Goal: Task Accomplishment & Management: Complete application form

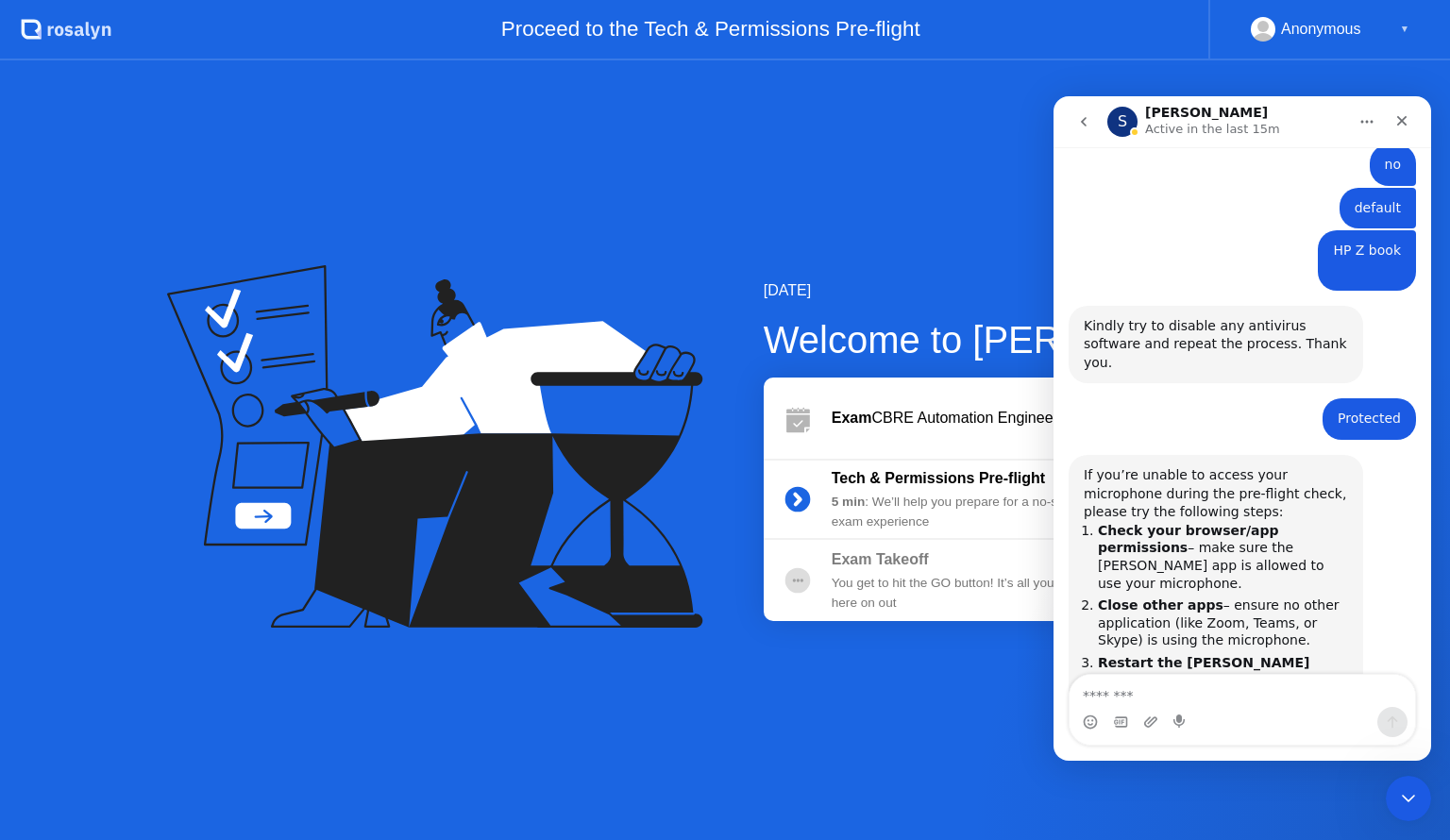
scroll to position [1801, 0]
click at [959, 495] on div "5 min : We’ll help you prepare for a no-stress exam experience" at bounding box center [967, 512] width 272 height 39
click at [947, 757] on div "[DATE] Welcome to [PERSON_NAME] Exam CBRE Automation Engineer Assessment Test (…" at bounding box center [725, 450] width 1450 height 780
click at [1085, 115] on icon "go back" at bounding box center [1084, 122] width 16 height 16
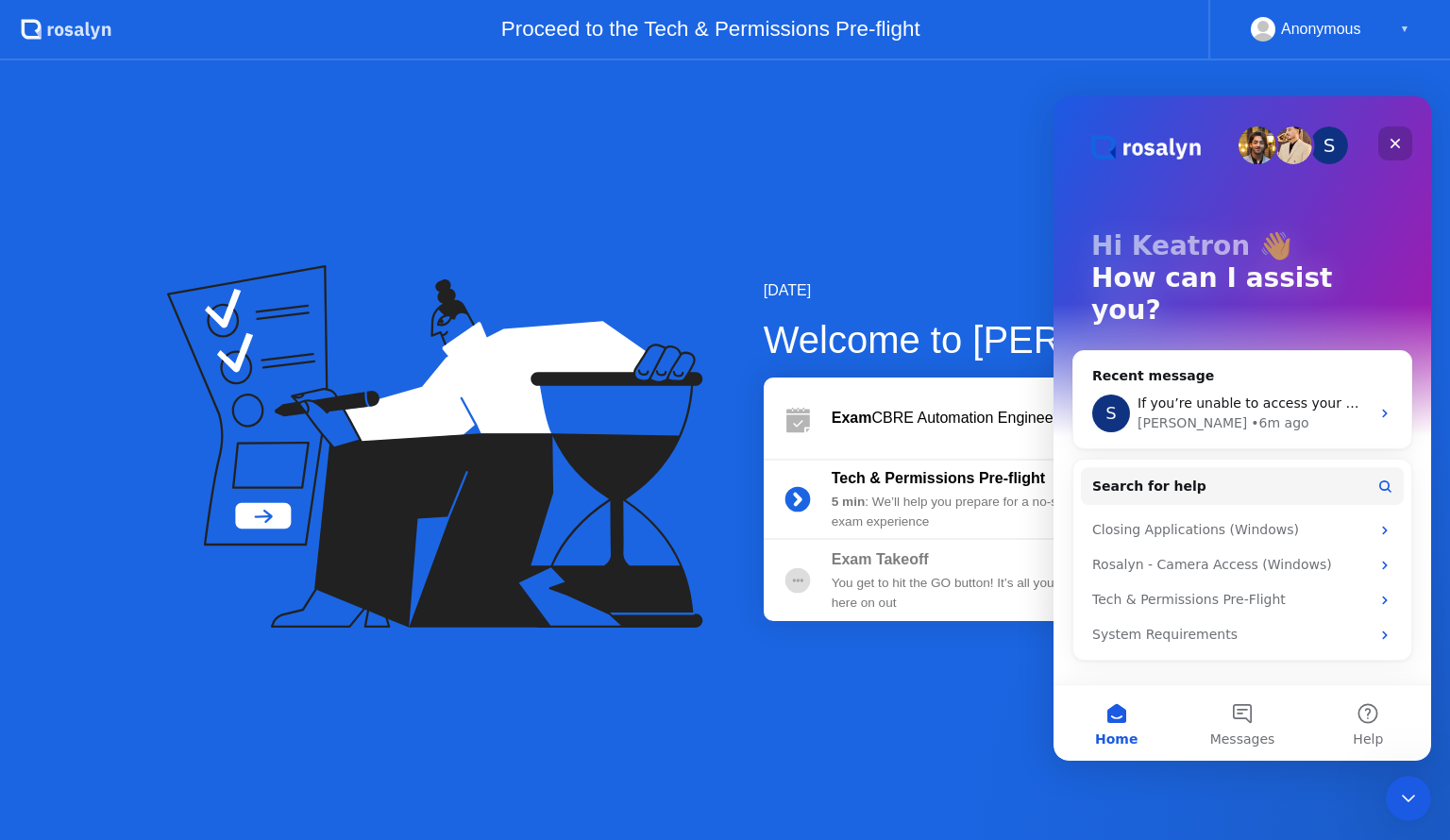
click at [1399, 143] on icon "Close" at bounding box center [1395, 144] width 16 height 16
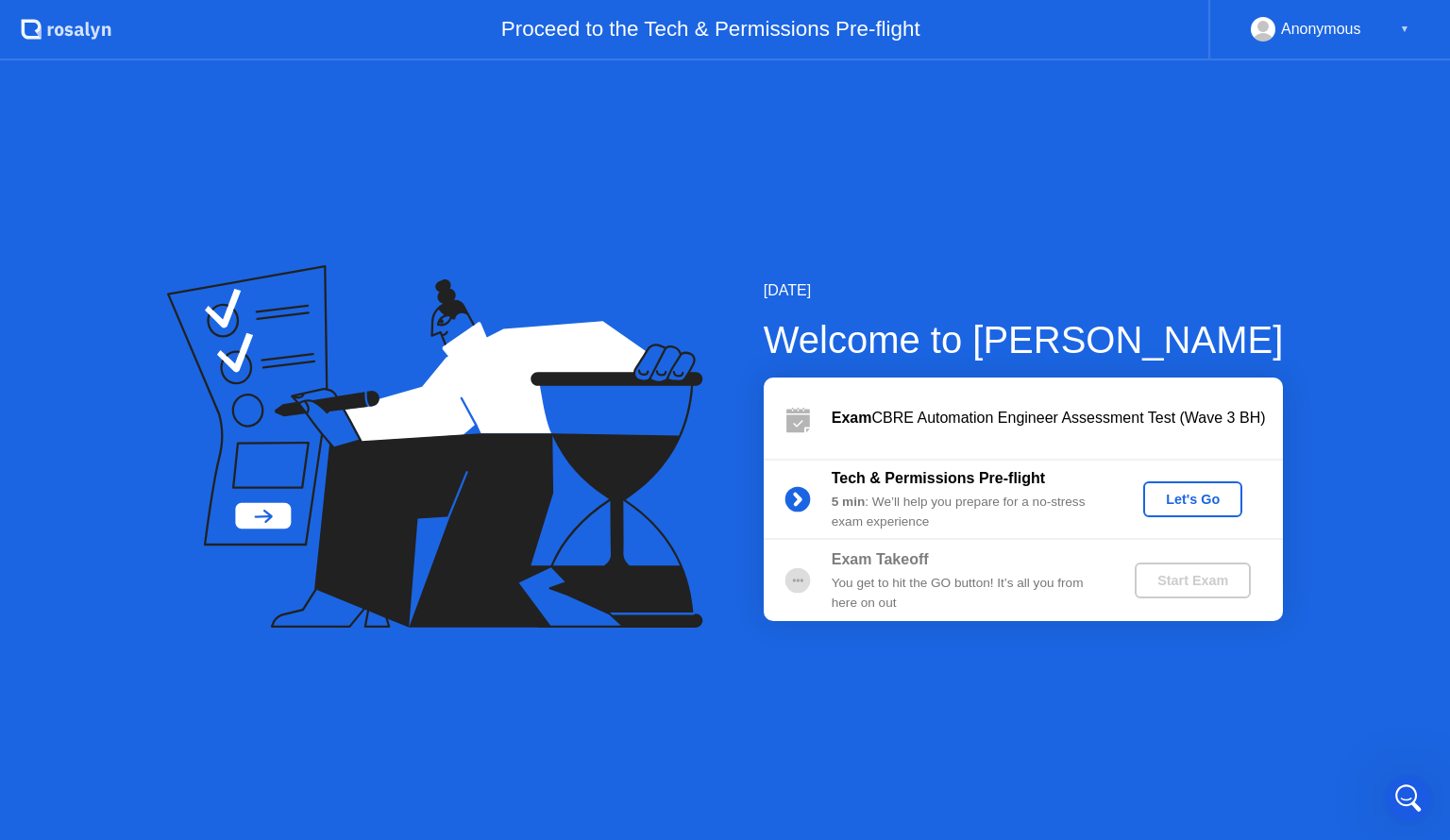
click at [1218, 494] on div "Let's Go" at bounding box center [1193, 499] width 84 height 16
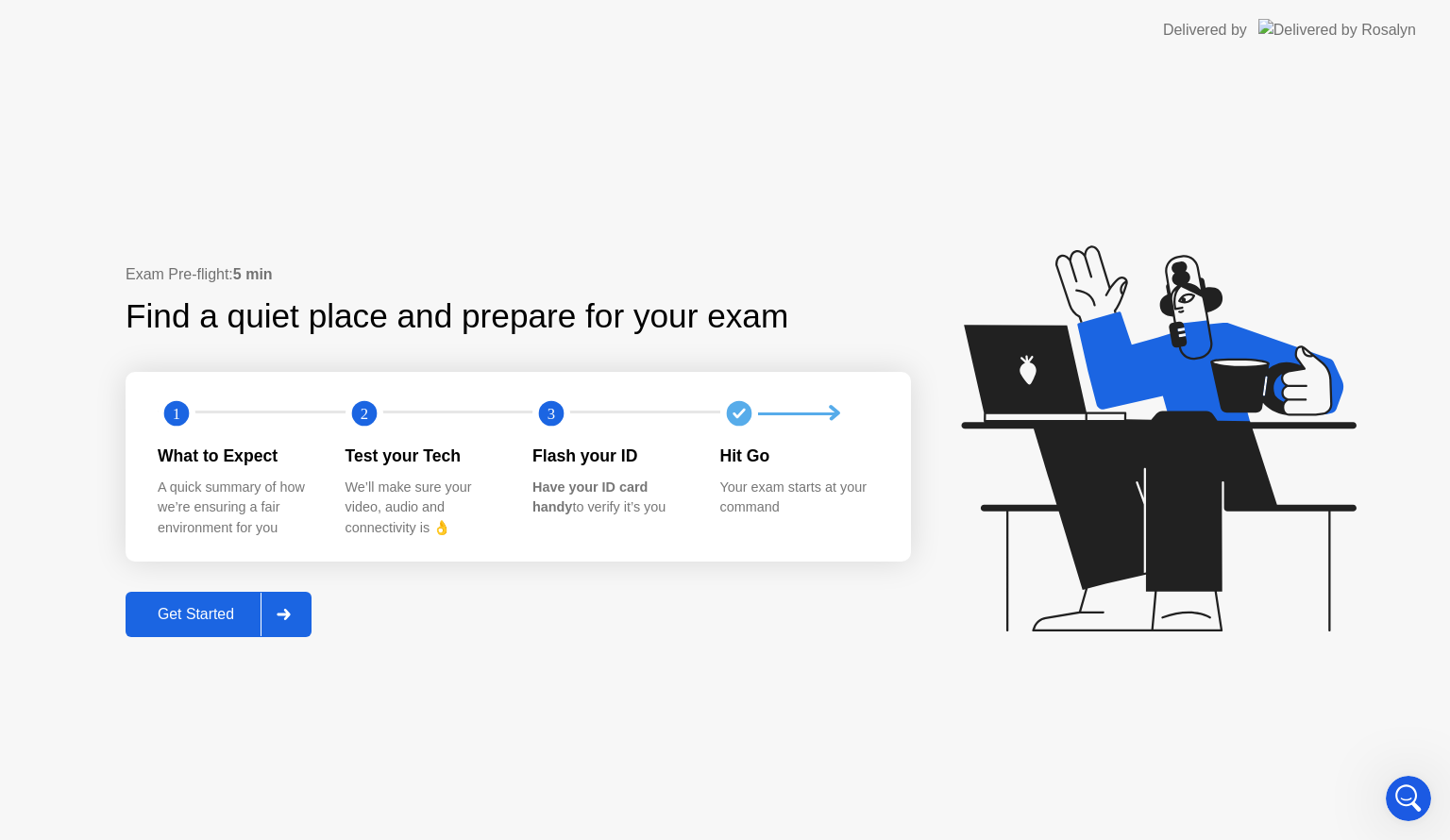
click at [202, 601] on button "Get Started" at bounding box center [218, 614] width 186 height 46
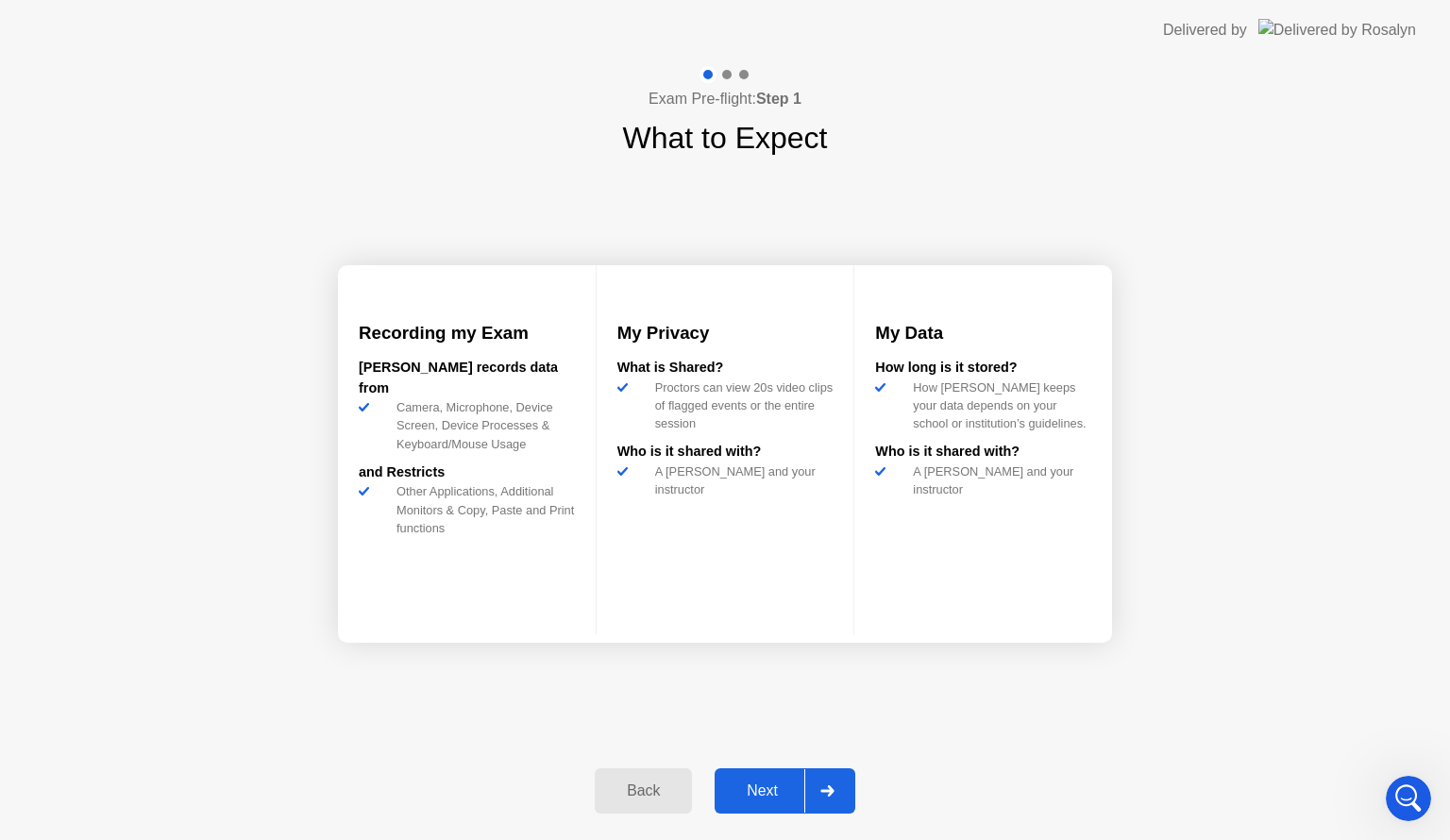
click at [763, 785] on div "Next" at bounding box center [762, 790] width 84 height 17
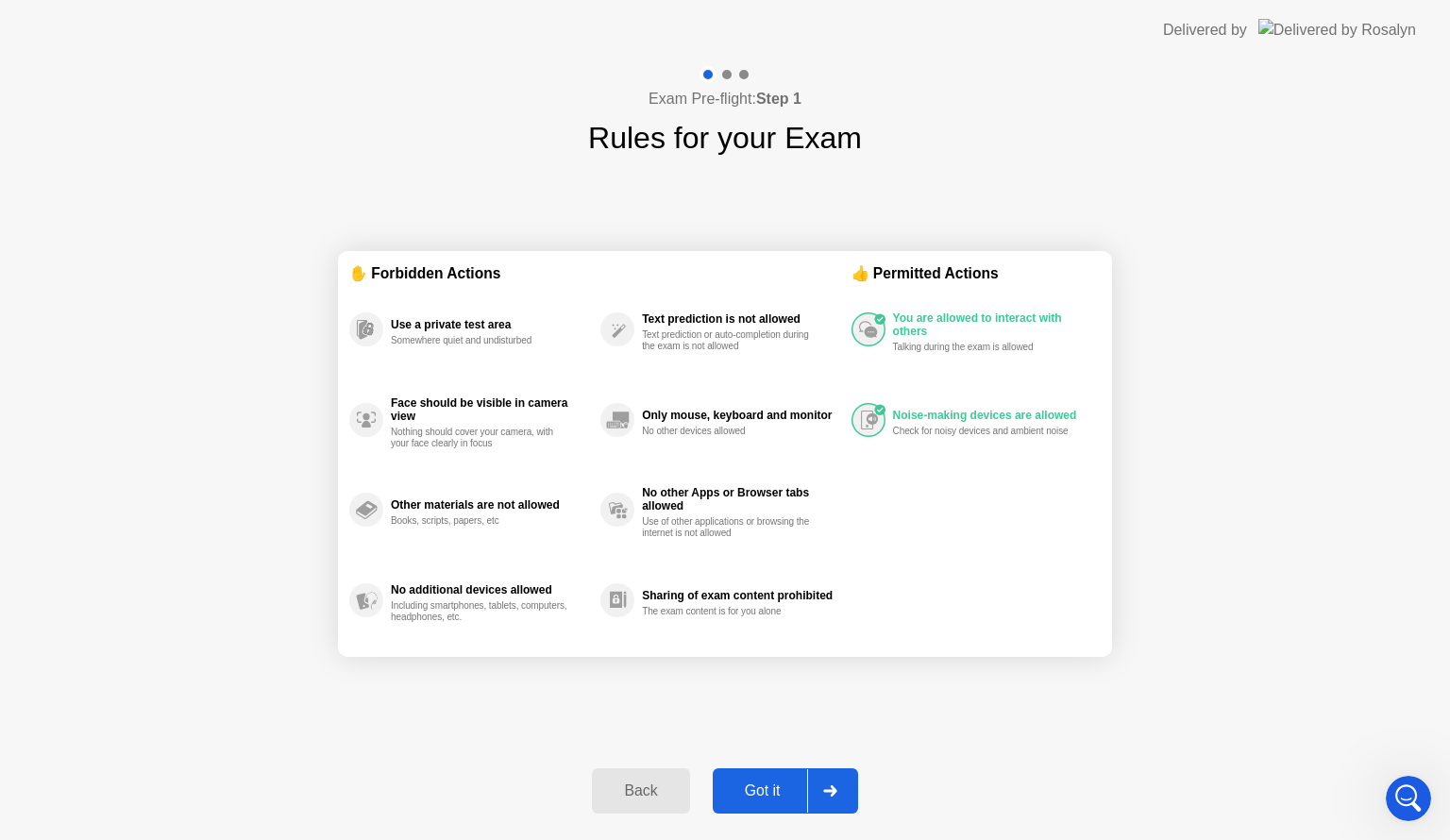
click at [763, 785] on div "Got it" at bounding box center [762, 790] width 89 height 17
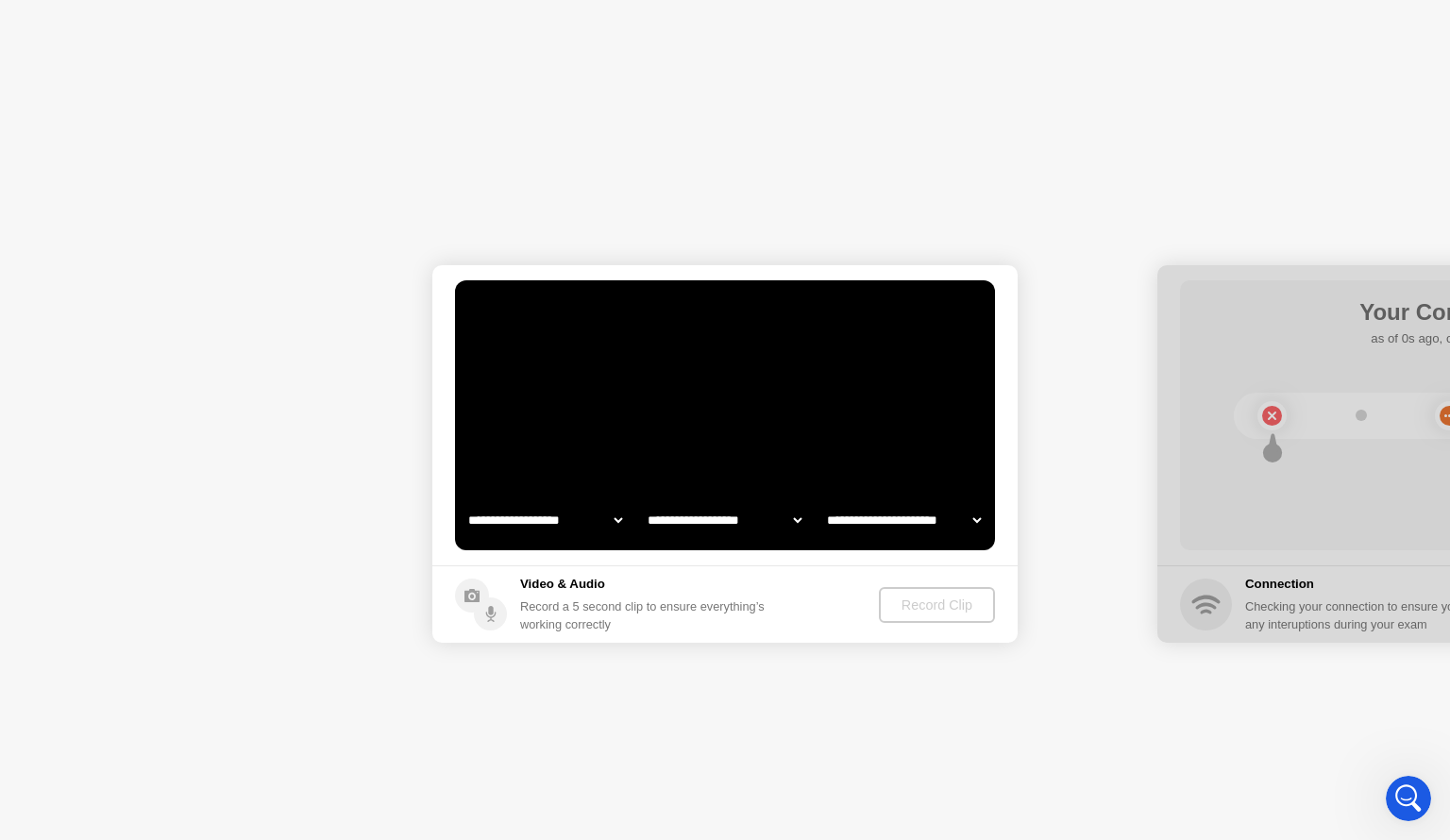
select select "**********"
select select "*******"
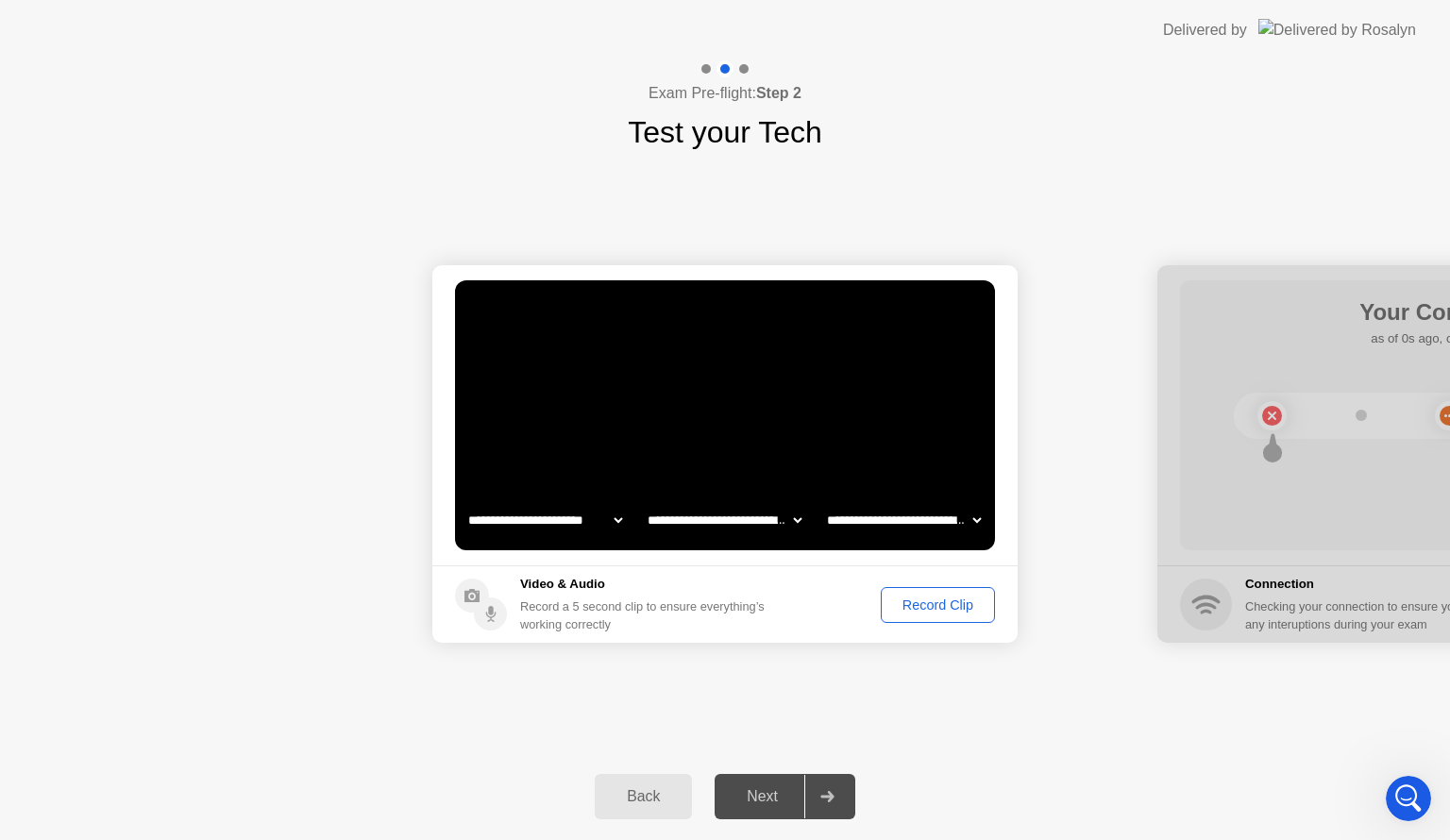
click at [853, 523] on select "**********" at bounding box center [904, 520] width 162 height 38
select select "**********"
click at [823, 501] on select "**********" at bounding box center [904, 520] width 162 height 38
click at [944, 598] on div "Record Clip" at bounding box center [938, 605] width 101 height 16
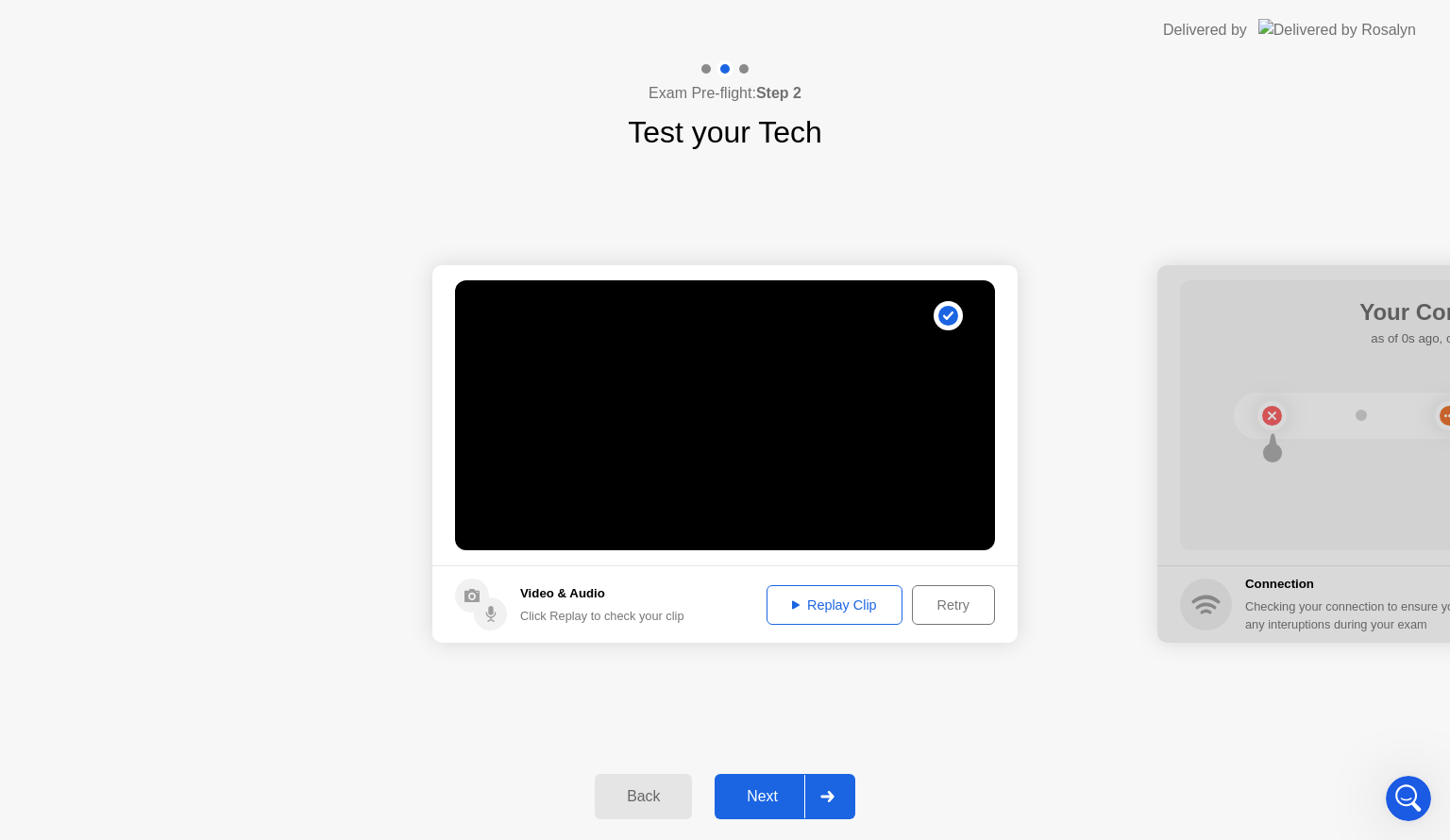
click at [838, 593] on button "Replay Clip" at bounding box center [835, 604] width 136 height 40
click at [795, 602] on icon at bounding box center [796, 605] width 8 height 10
click at [756, 801] on div "Next" at bounding box center [762, 795] width 84 height 17
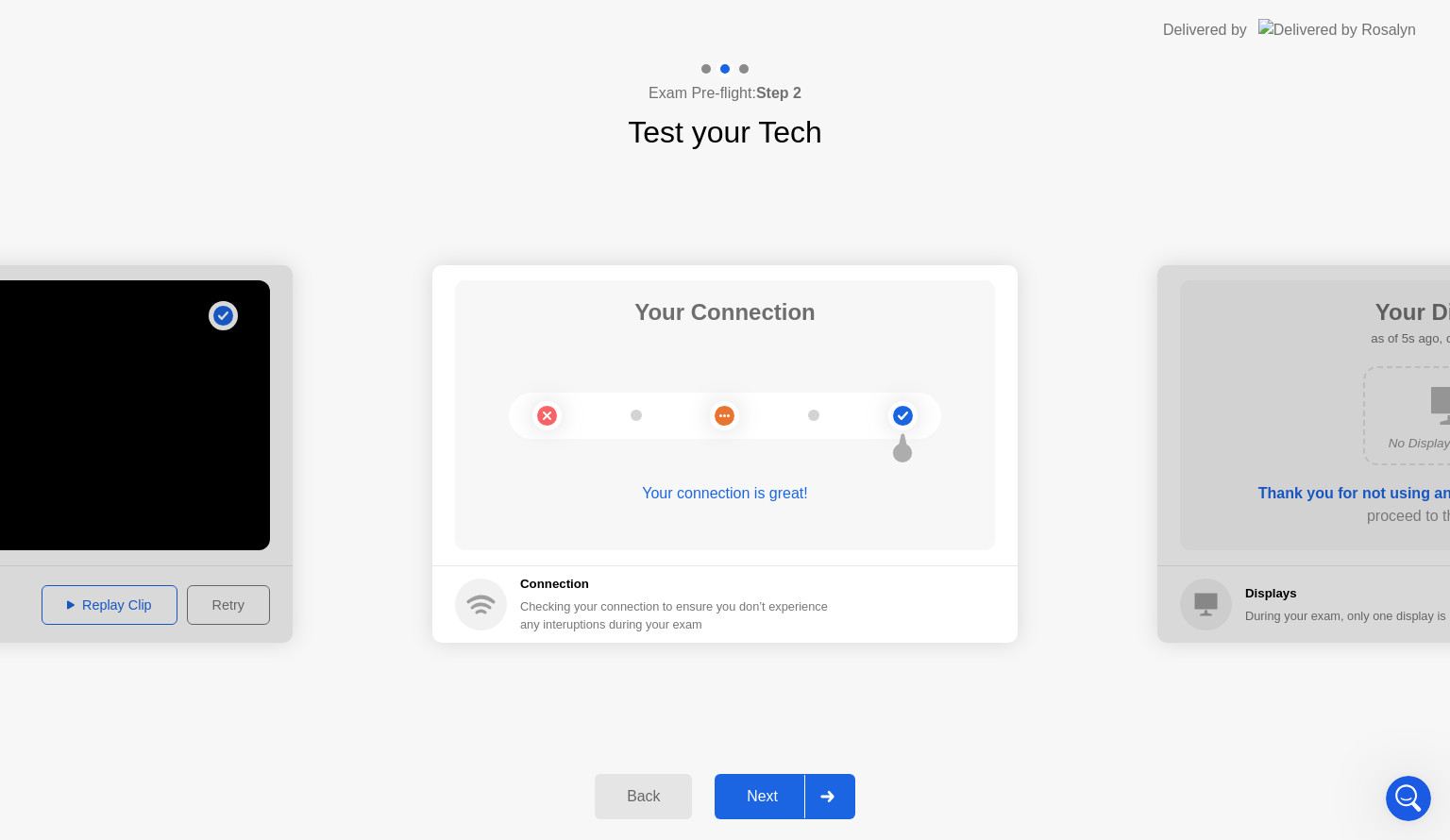
click at [756, 801] on div "Next" at bounding box center [762, 795] width 84 height 17
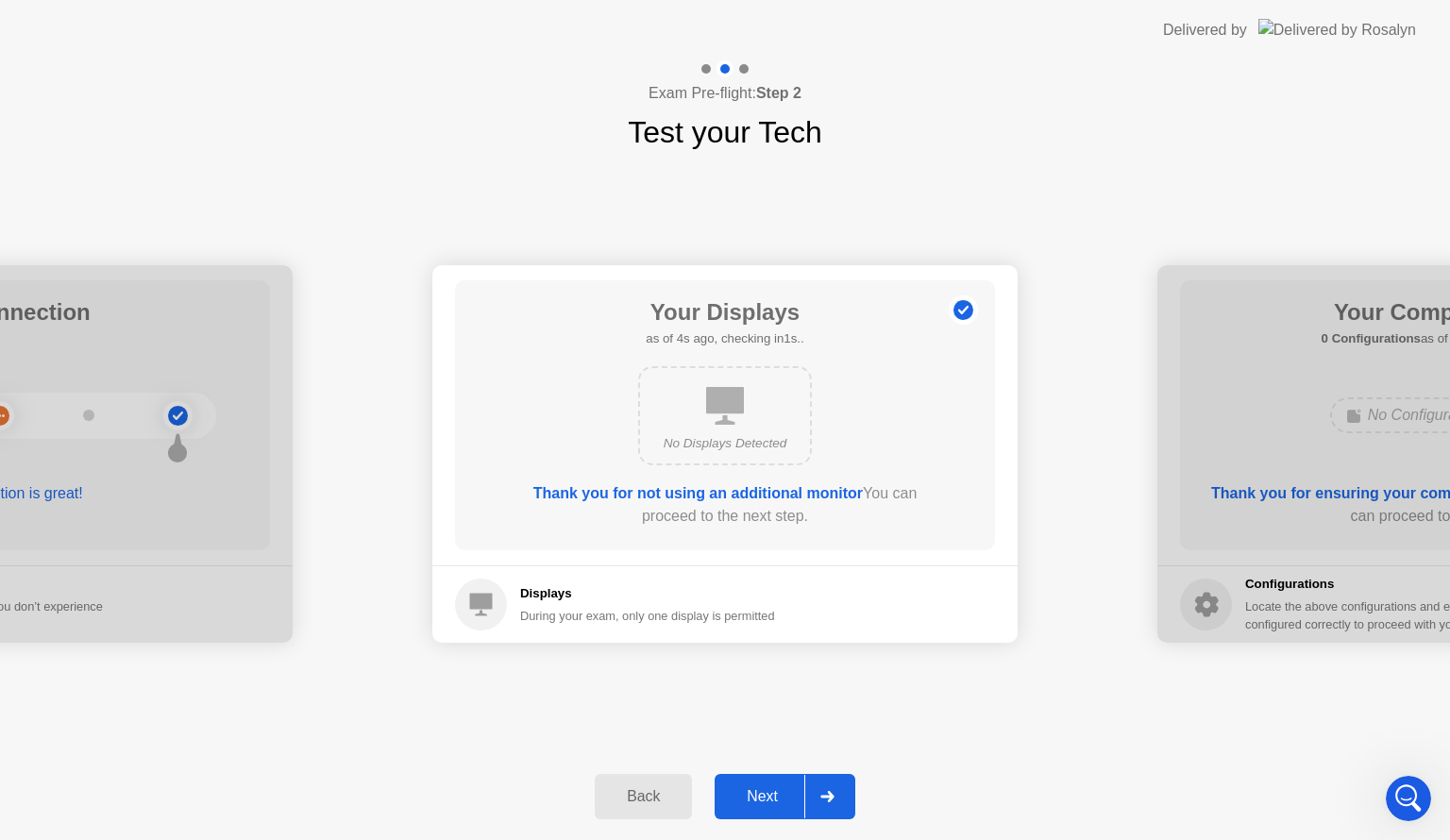
click at [756, 801] on div "Next" at bounding box center [762, 795] width 84 height 17
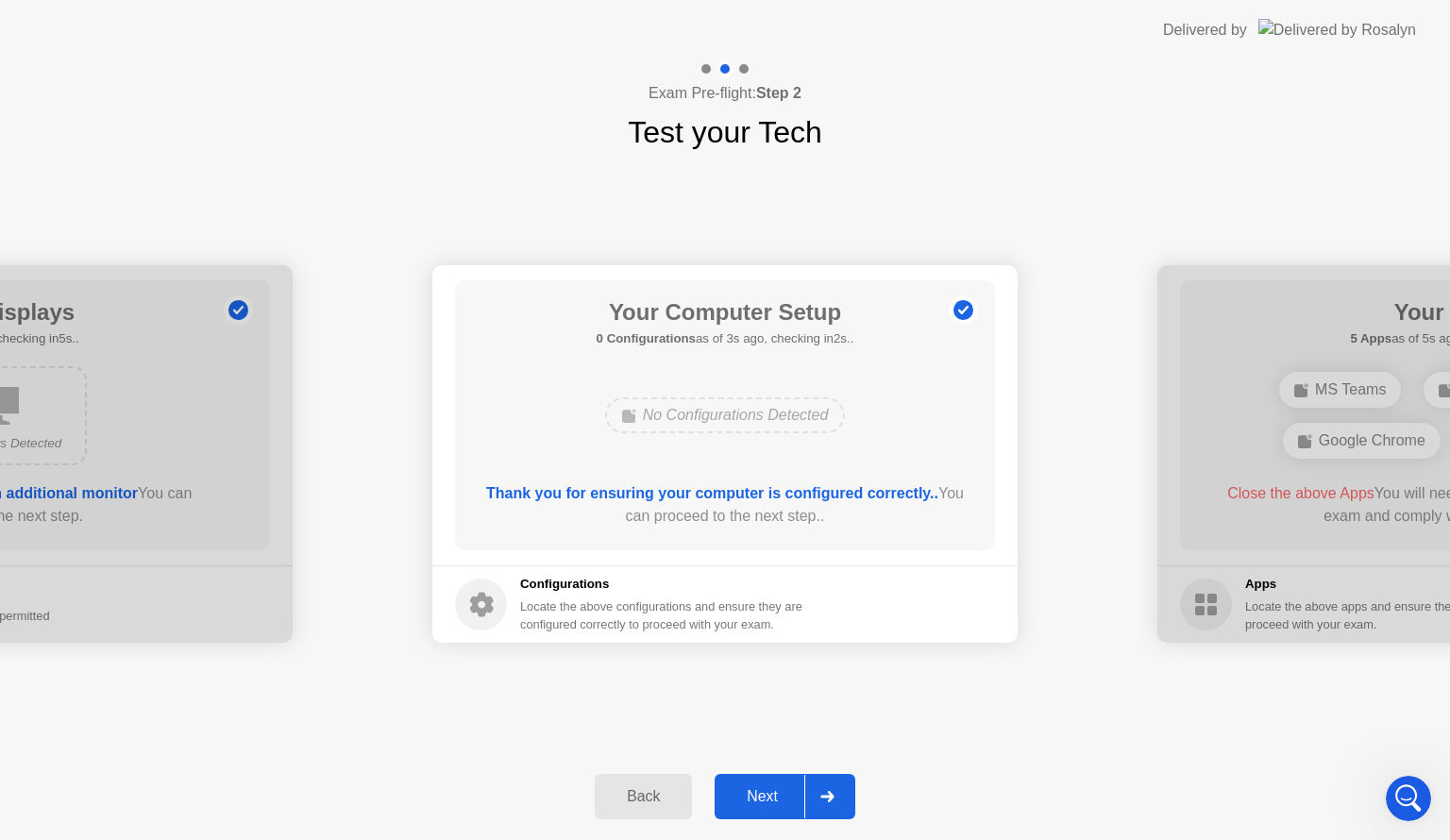
click at [756, 801] on div "Next" at bounding box center [762, 795] width 84 height 17
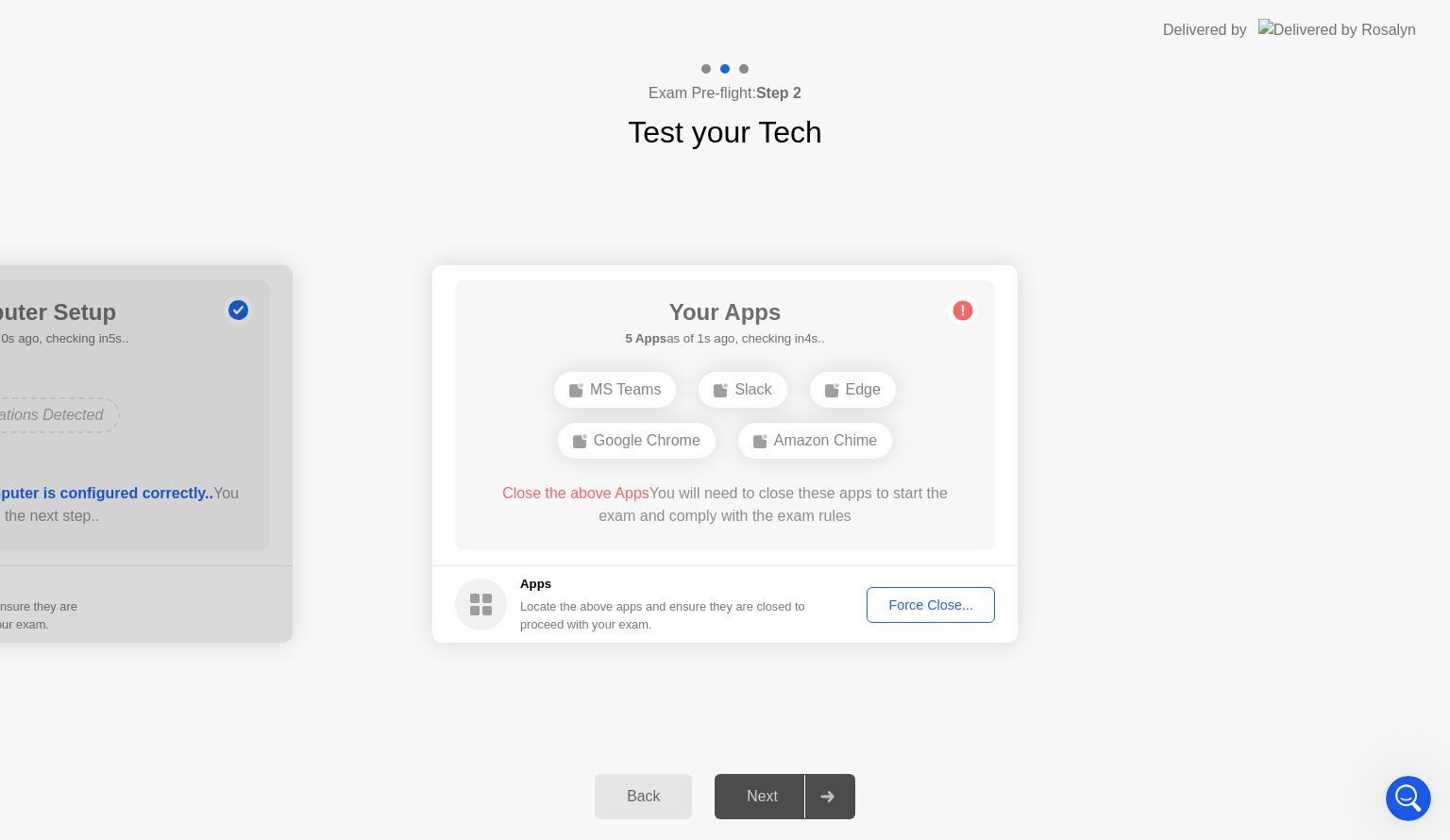
click at [921, 608] on div "Force Close..." at bounding box center [931, 605] width 115 height 16
click at [753, 804] on div "Next" at bounding box center [762, 795] width 84 height 17
click at [948, 608] on div "Force Close..." at bounding box center [931, 605] width 115 height 16
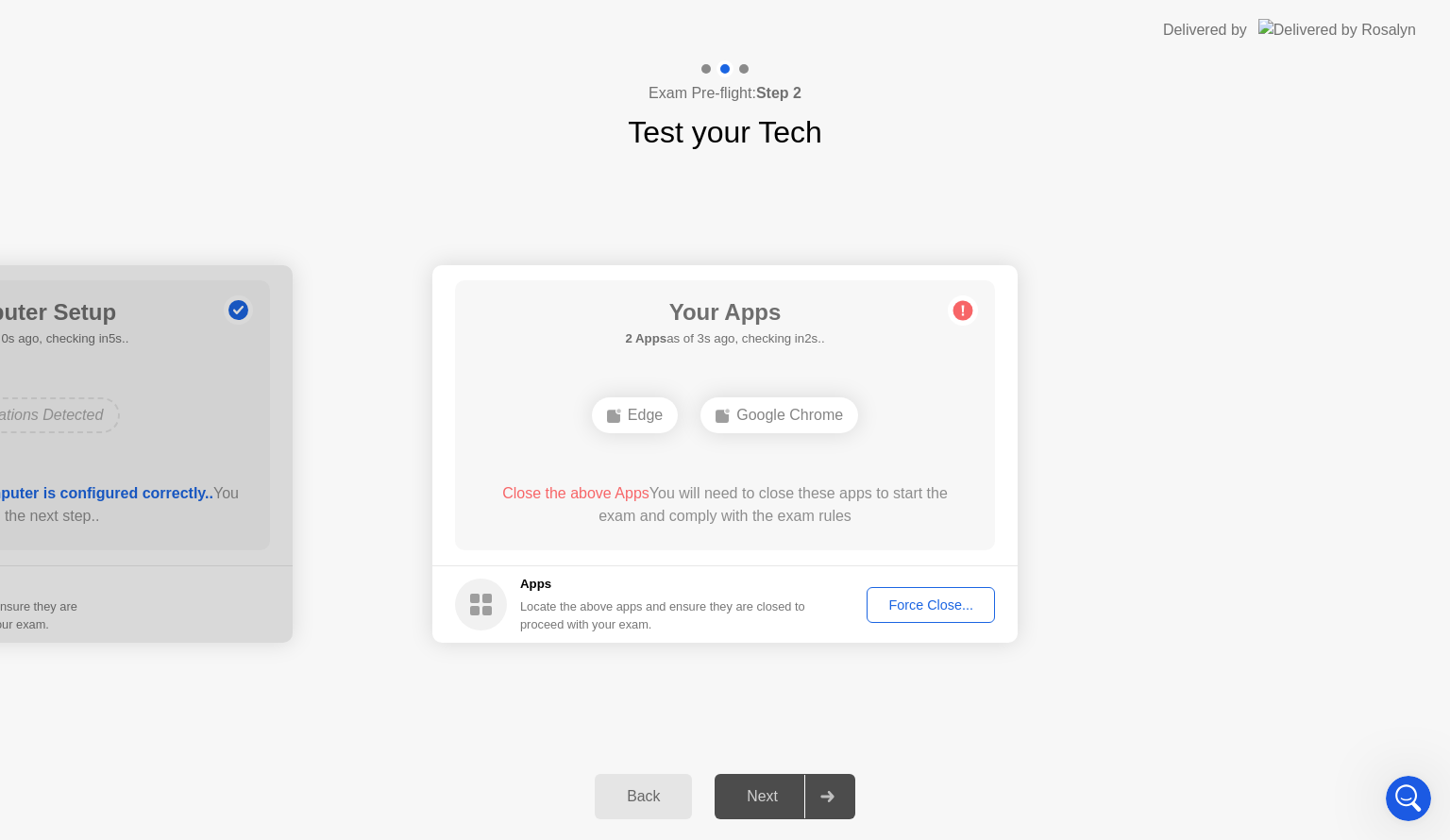
click at [909, 603] on div "Force Close..." at bounding box center [931, 605] width 115 height 16
click at [925, 605] on div "Force Close..." at bounding box center [931, 605] width 115 height 16
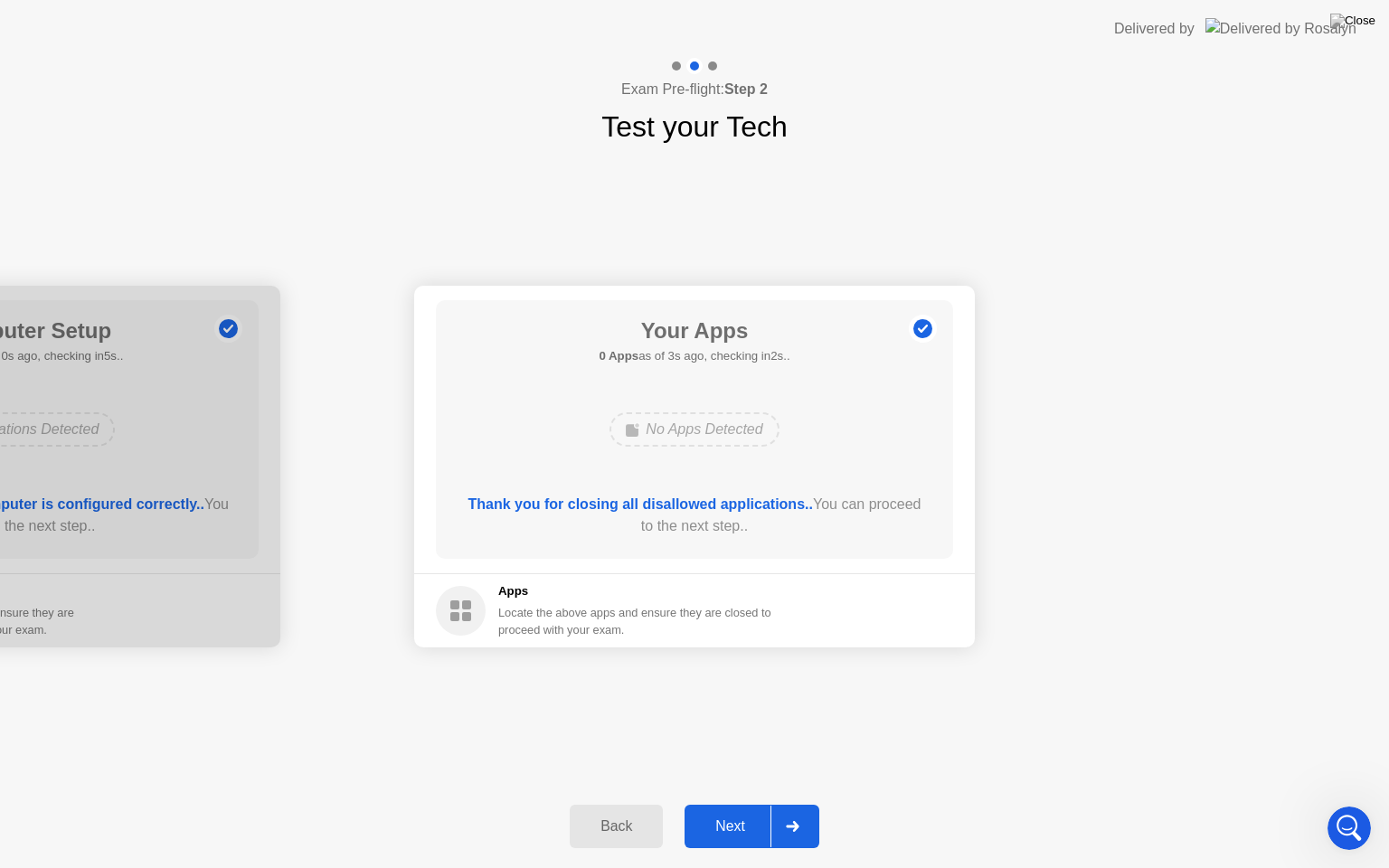
click at [721, 804] on div "Next" at bounding box center [730, 825] width 80 height 16
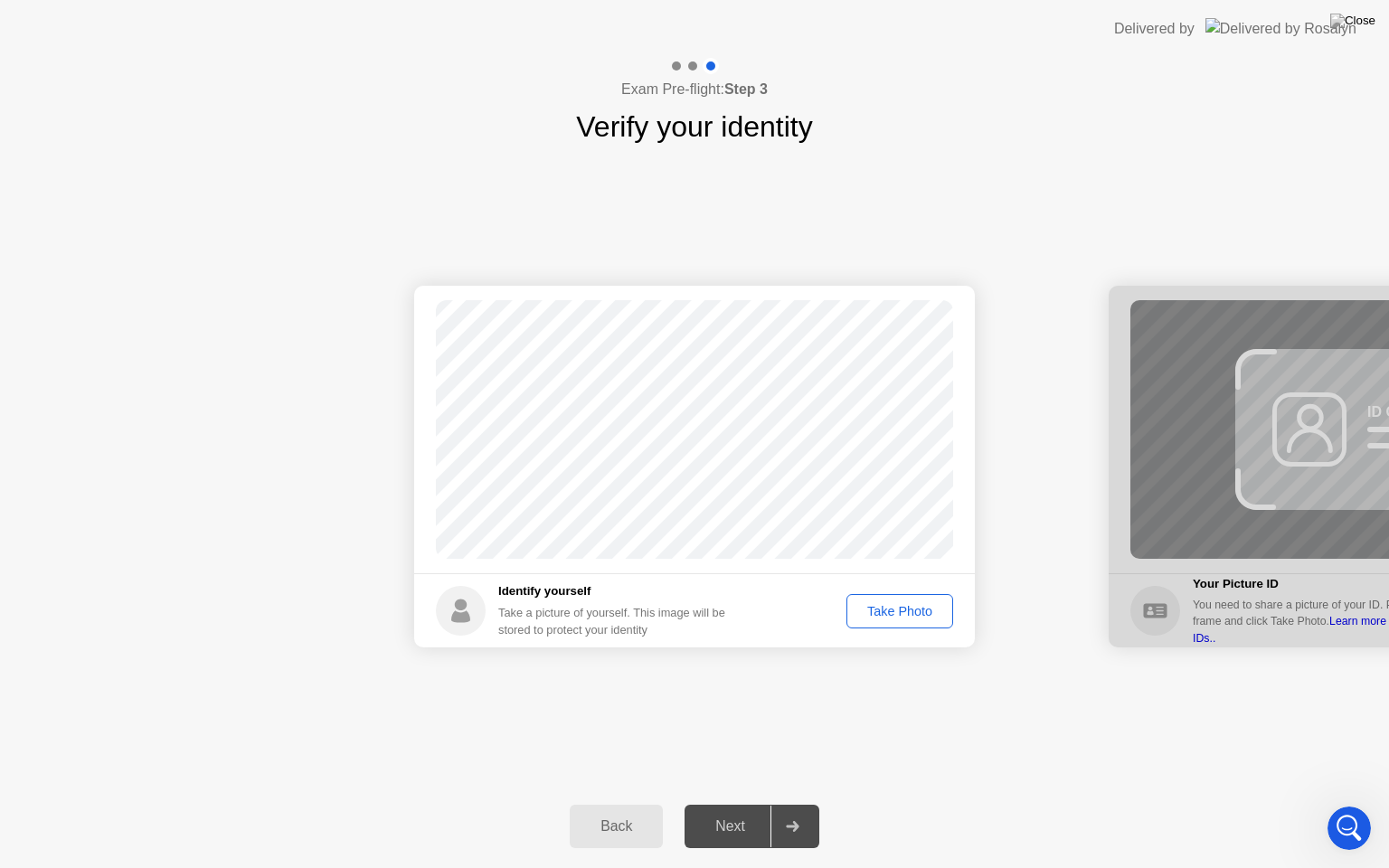
click at [897, 599] on button "Take Photo" at bounding box center [899, 611] width 106 height 34
click at [709, 804] on div "Next" at bounding box center [730, 825] width 80 height 16
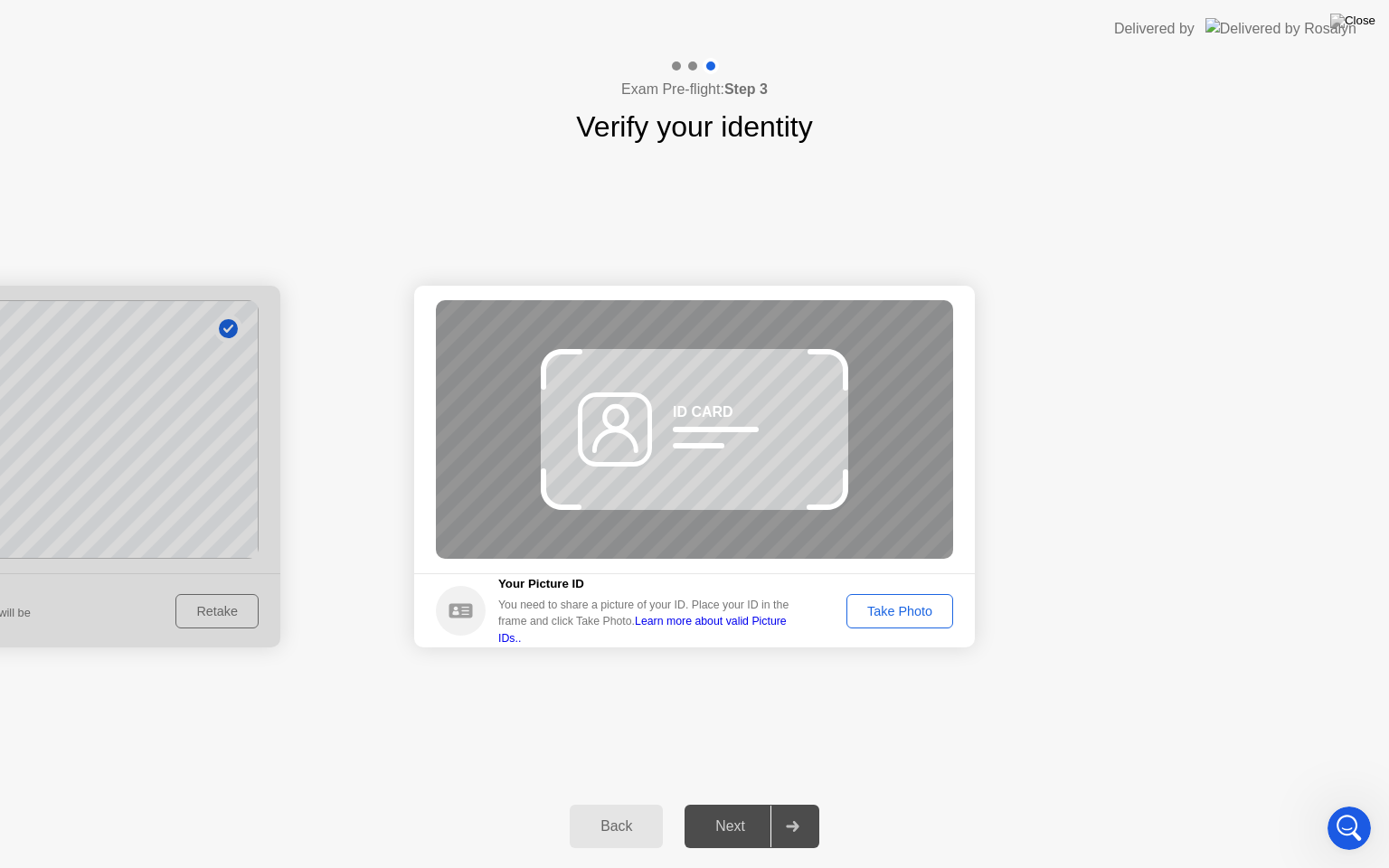
click at [638, 804] on div "Back" at bounding box center [617, 825] width 82 height 16
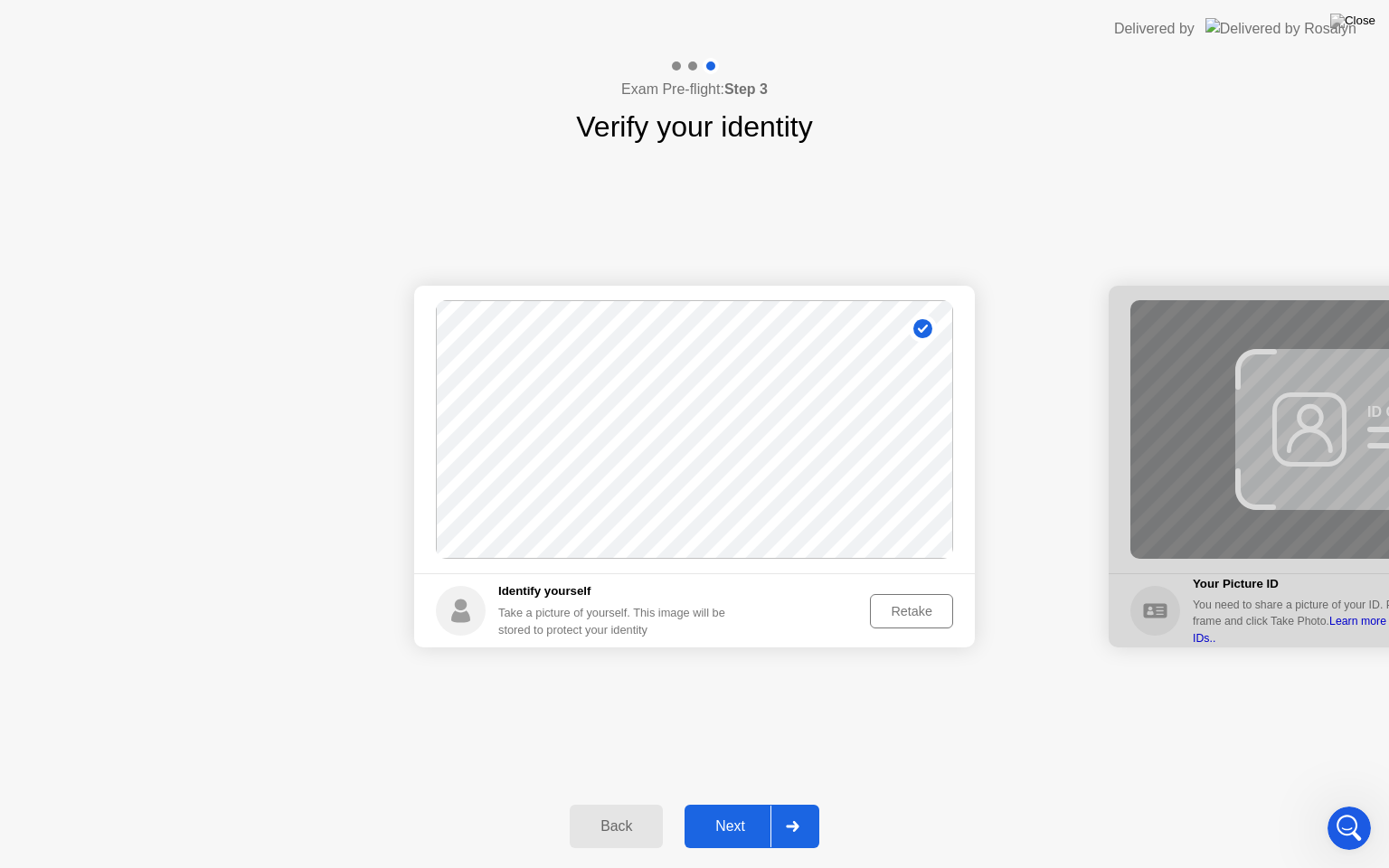
click at [896, 607] on div "Retake" at bounding box center [911, 612] width 71 height 15
click at [900, 607] on div "Take Photo" at bounding box center [899, 612] width 94 height 15
click at [791, 804] on div at bounding box center [792, 826] width 44 height 42
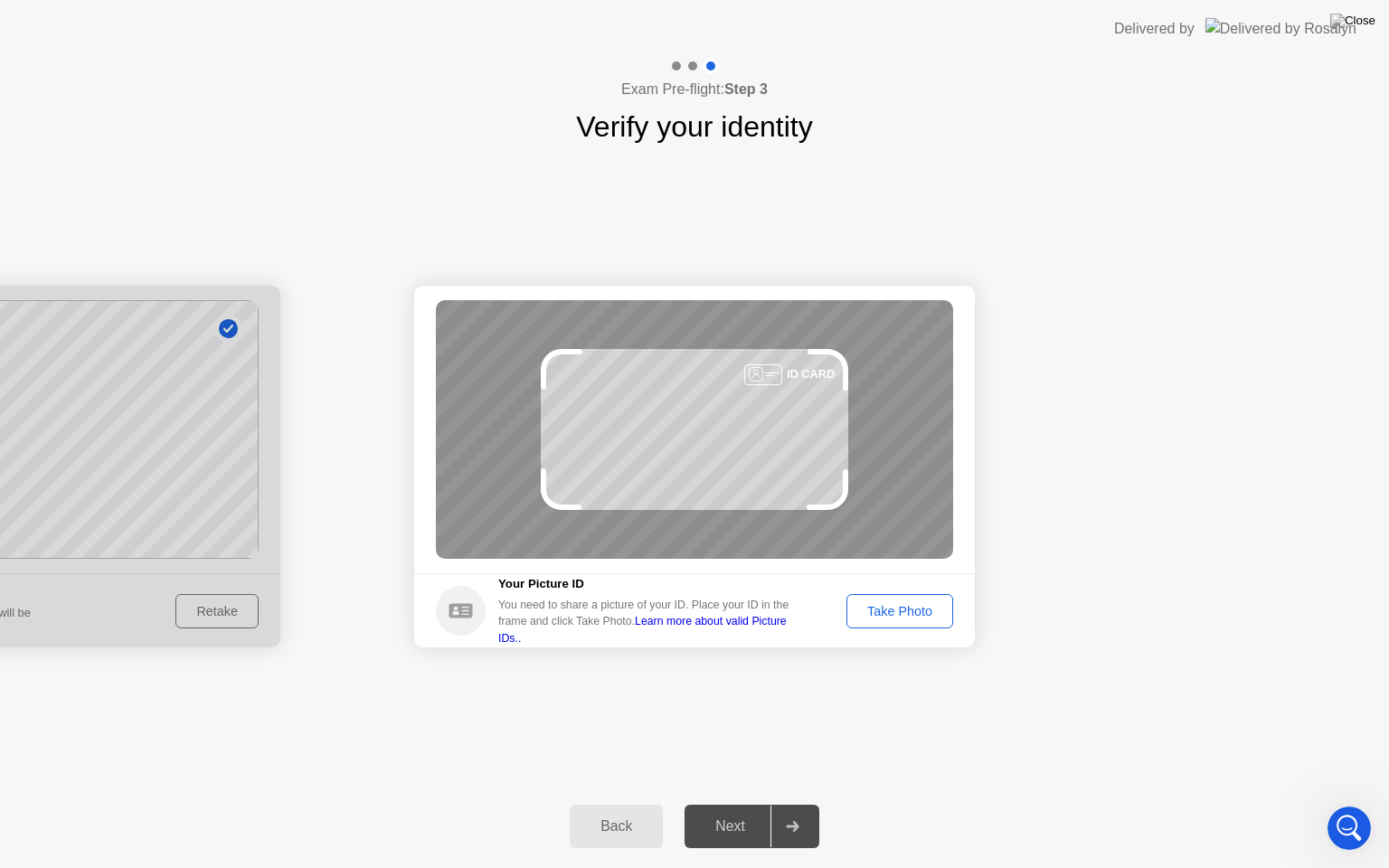
click at [876, 604] on div "Take Photo" at bounding box center [899, 612] width 94 height 15
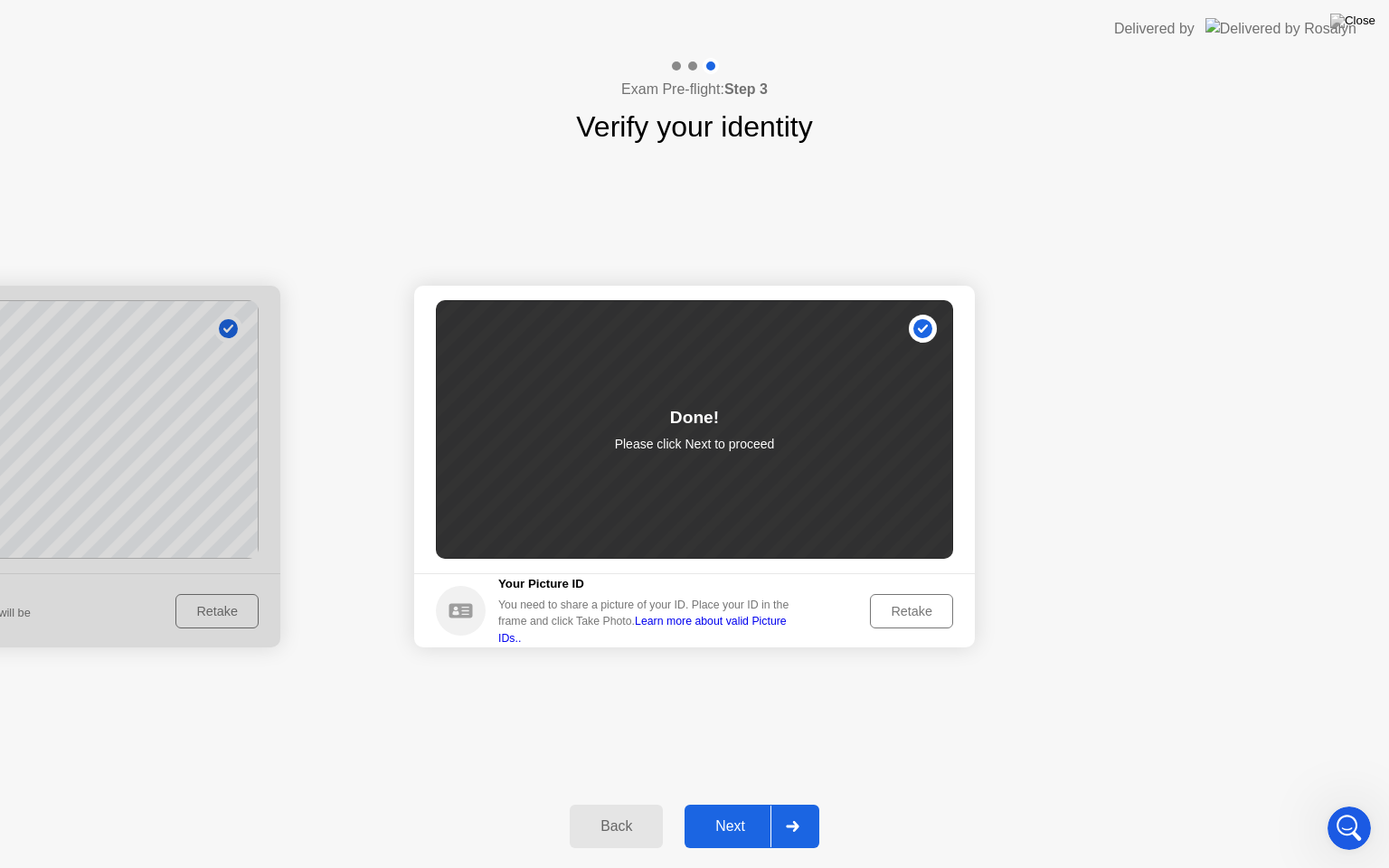
click at [736, 804] on div "Next" at bounding box center [730, 825] width 80 height 16
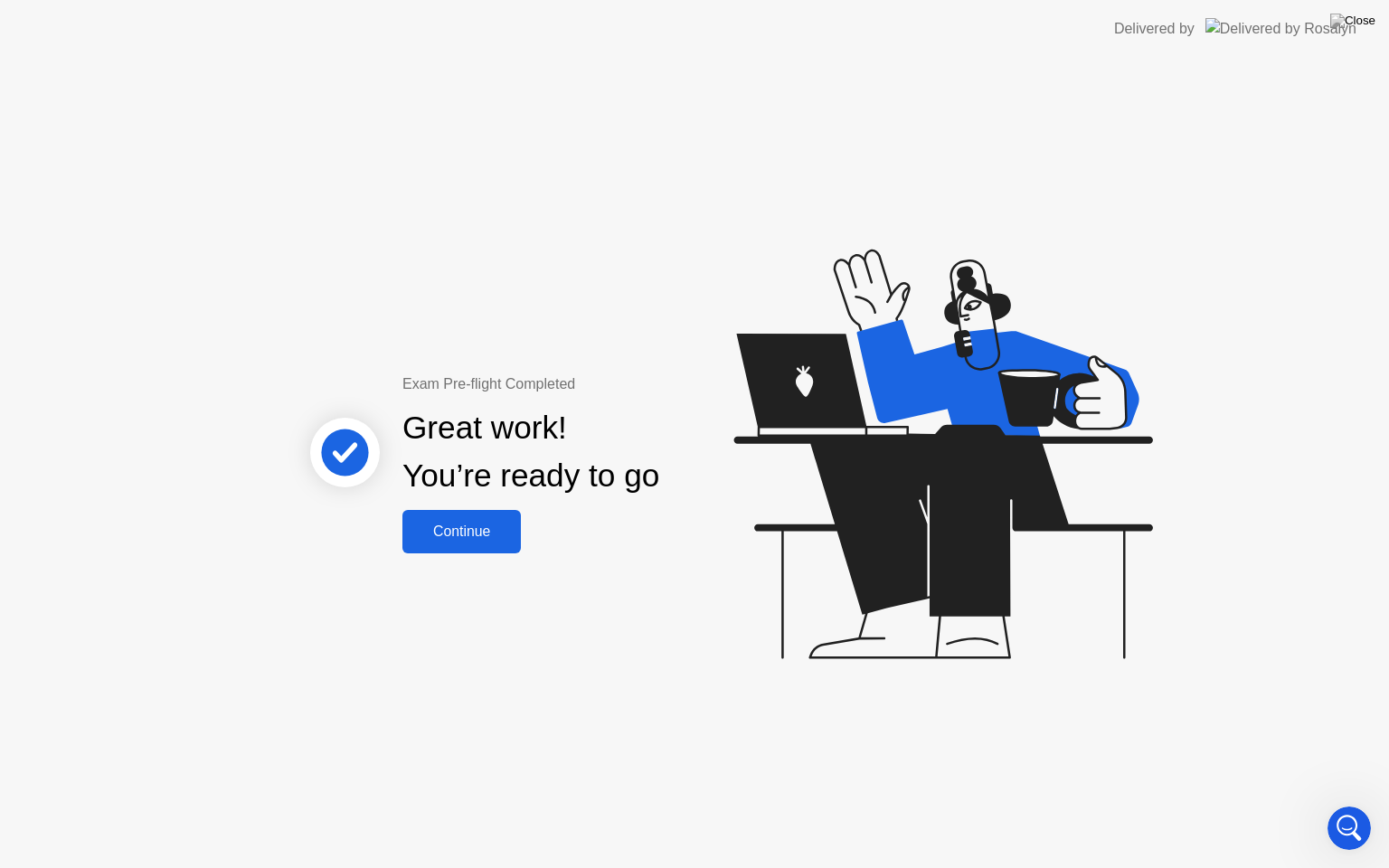
click at [472, 547] on button "Continue" at bounding box center [461, 531] width 118 height 44
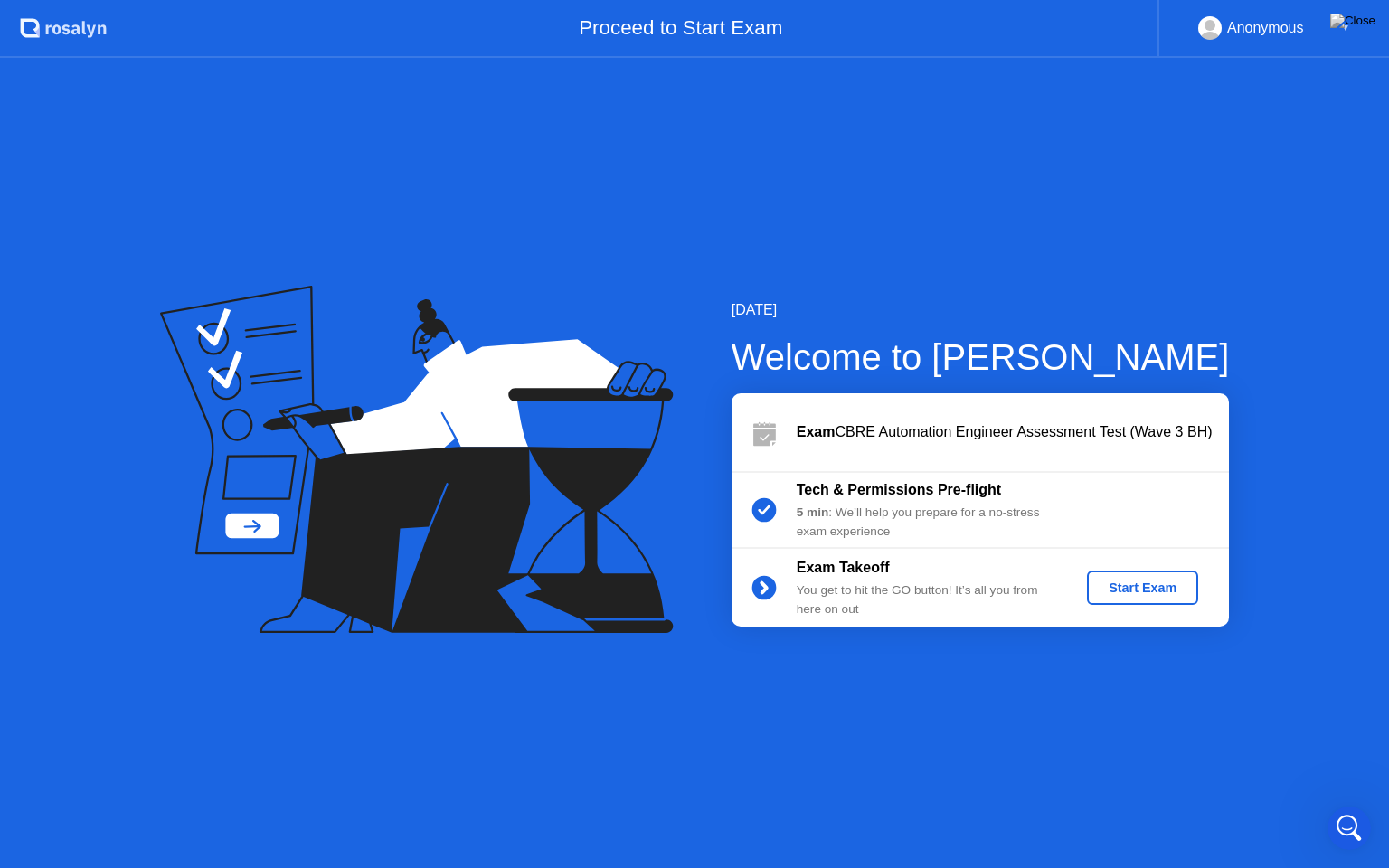
click at [1137, 588] on div "Start Exam" at bounding box center [1143, 587] width 97 height 15
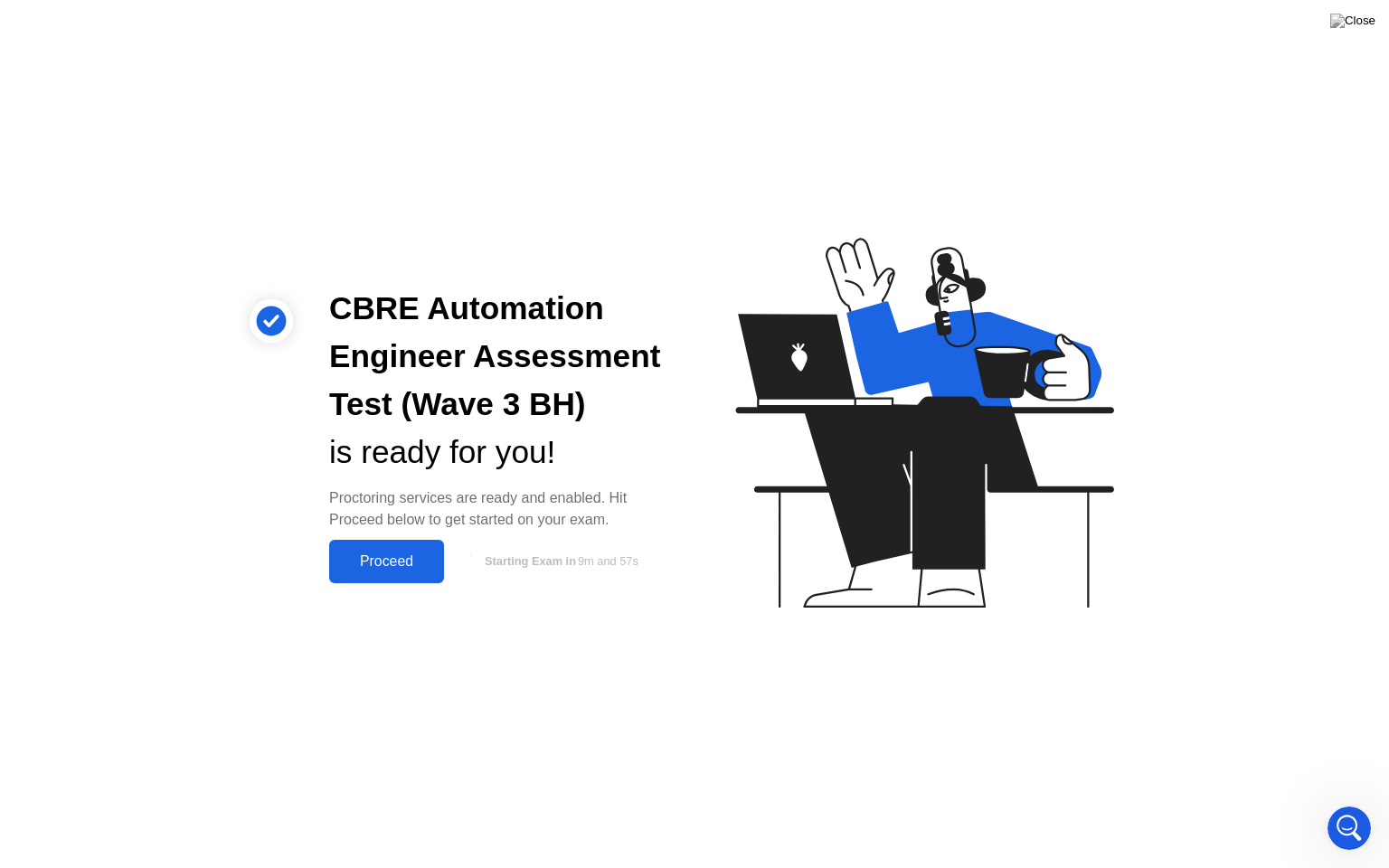
click at [386, 547] on button "Proceed" at bounding box center [386, 561] width 115 height 44
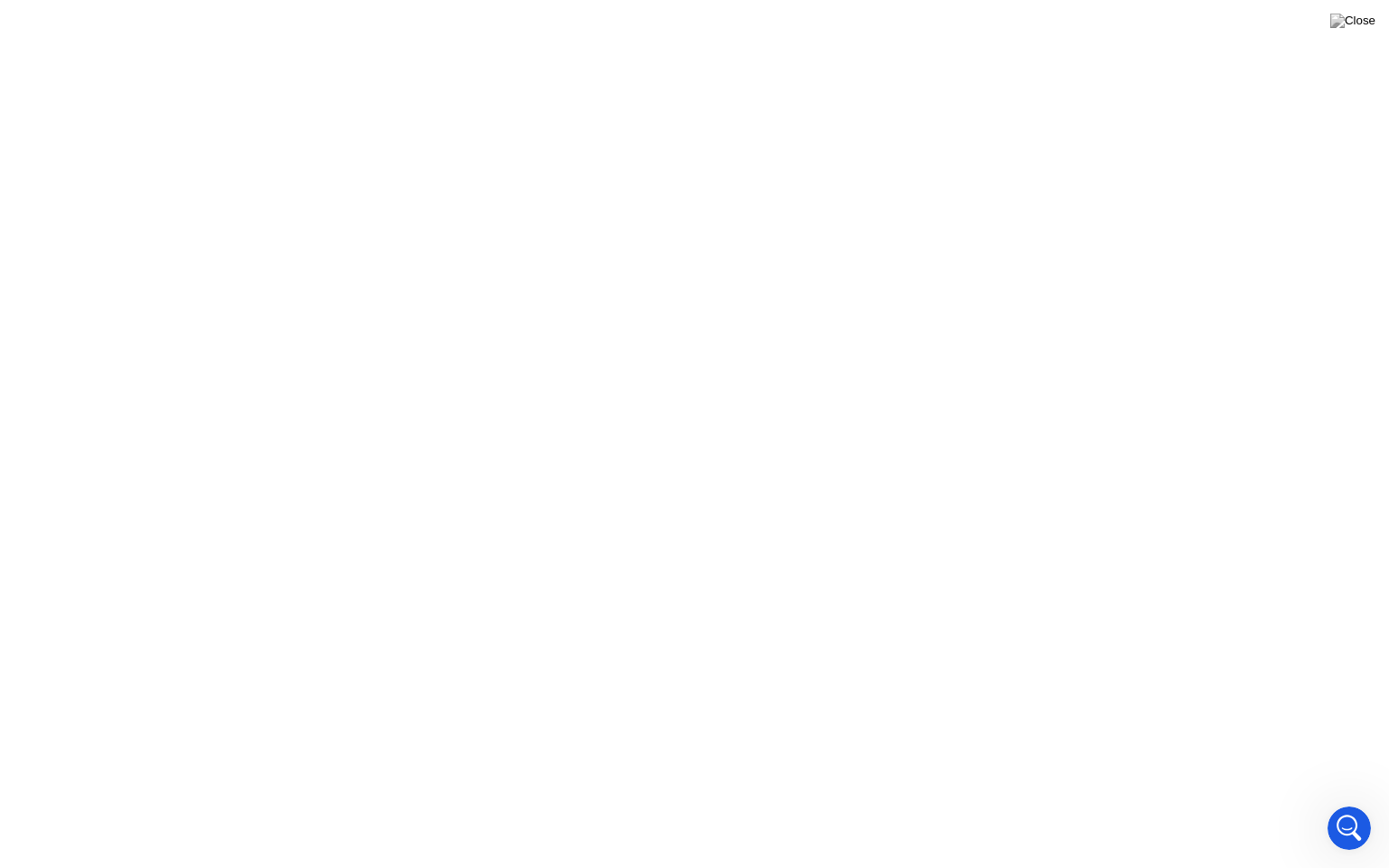
click div
